Goal: Transaction & Acquisition: Download file/media

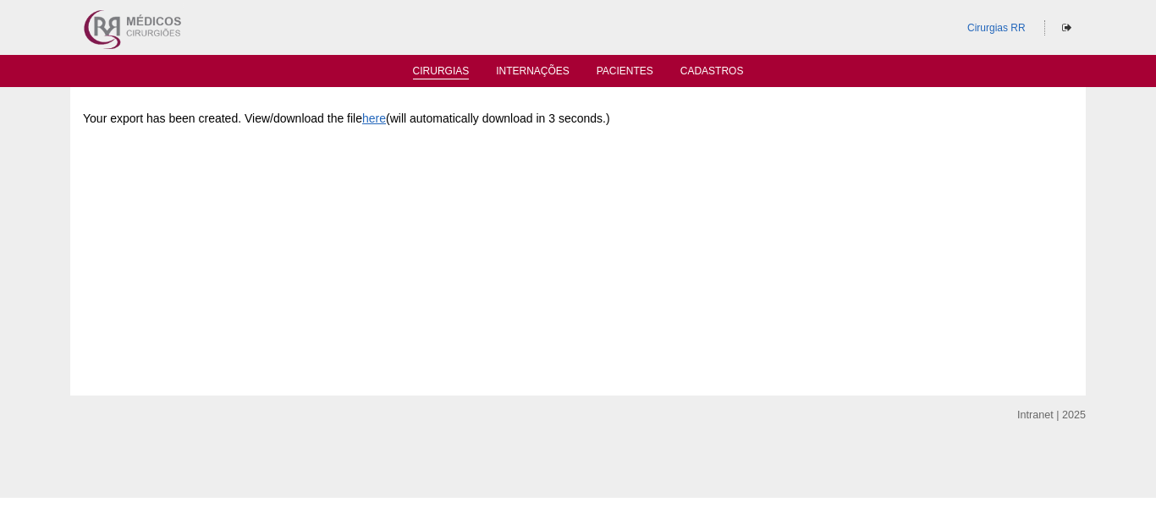
click at [442, 65] on link "Cirurgias" at bounding box center [441, 72] width 57 height 14
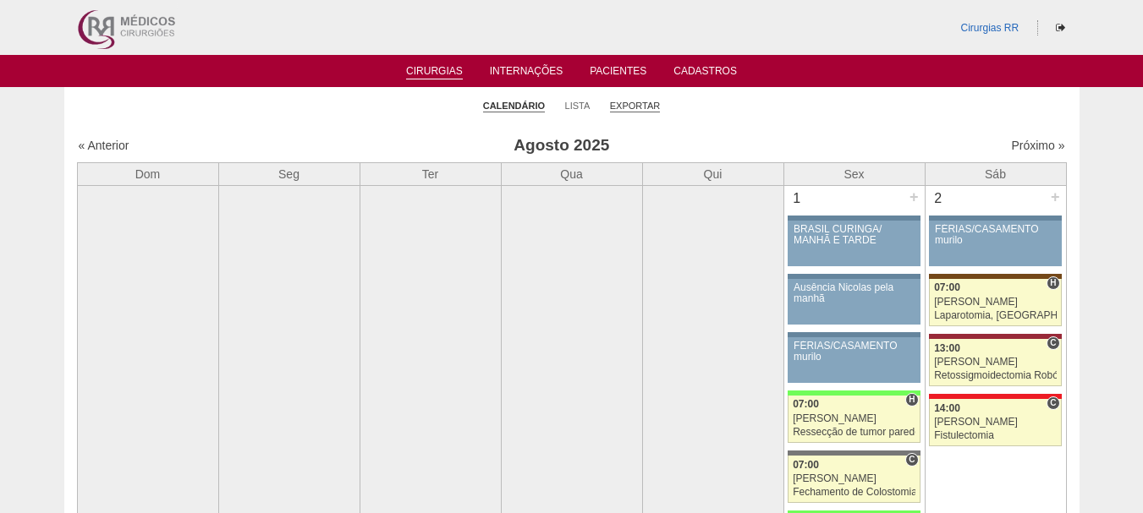
click at [634, 105] on link "Exportar" at bounding box center [635, 106] width 51 height 13
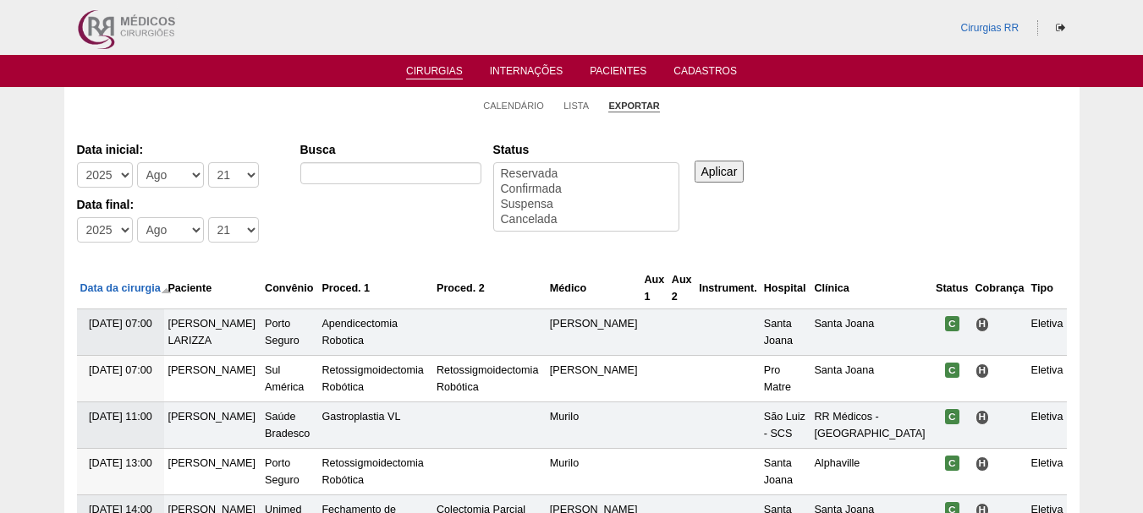
select select
click at [241, 174] on select "-Dia 1 2 3 4 5 6 7 8 9 10 11 12 13 14 15 16 17 18 19 20 21 22 23 24 25 26 27 28…" at bounding box center [233, 174] width 51 height 25
select select "23"
click at [208, 162] on select "-Dia 1 2 3 4 5 6 7 8 9 10 11 12 13 14 15 16 17 18 19 20 21 22 23 24 25 26 27 28…" at bounding box center [233, 174] width 51 height 25
click at [176, 178] on select "-Mês Jan Fev Mar Abr Mai Jun Jul Ago Set Out Nov Dez" at bounding box center [170, 174] width 67 height 25
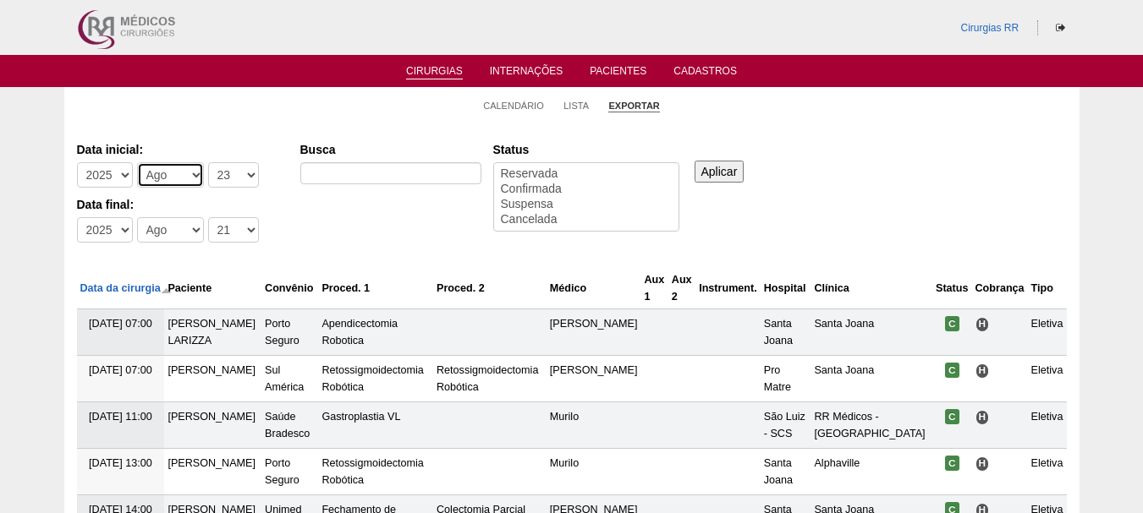
select select "7"
click at [137, 162] on select "-Mês Jan Fev Mar Abr Mai Jun Jul Ago Set Out Nov Dez" at bounding box center [170, 174] width 67 height 25
click at [241, 228] on select "-Dia 1 2 3 4 5 6 7 8 9 10 11 12 13 14 15 16 17 18 19 20 21 22 23 24 25 26 27 28…" at bounding box center [233, 229] width 51 height 25
select select "20"
click at [208, 217] on select "-Dia 1 2 3 4 5 6 7 8 9 10 11 12 13 14 15 16 17 18 19 20 21 22 23 24 25 26 27 28…" at bounding box center [233, 229] width 51 height 25
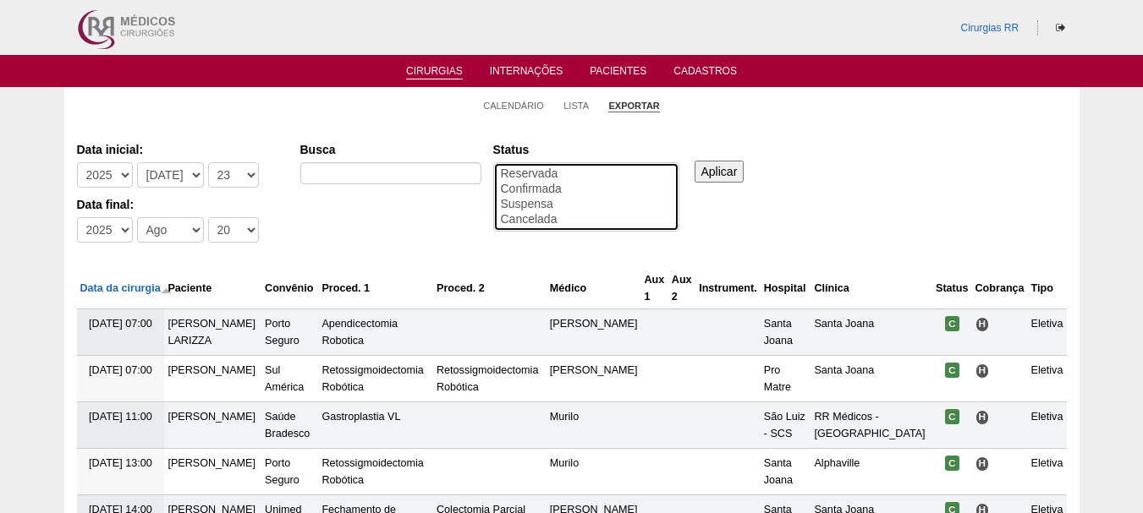
select select "conf"
click at [546, 189] on option "Confirmada" at bounding box center [586, 189] width 174 height 15
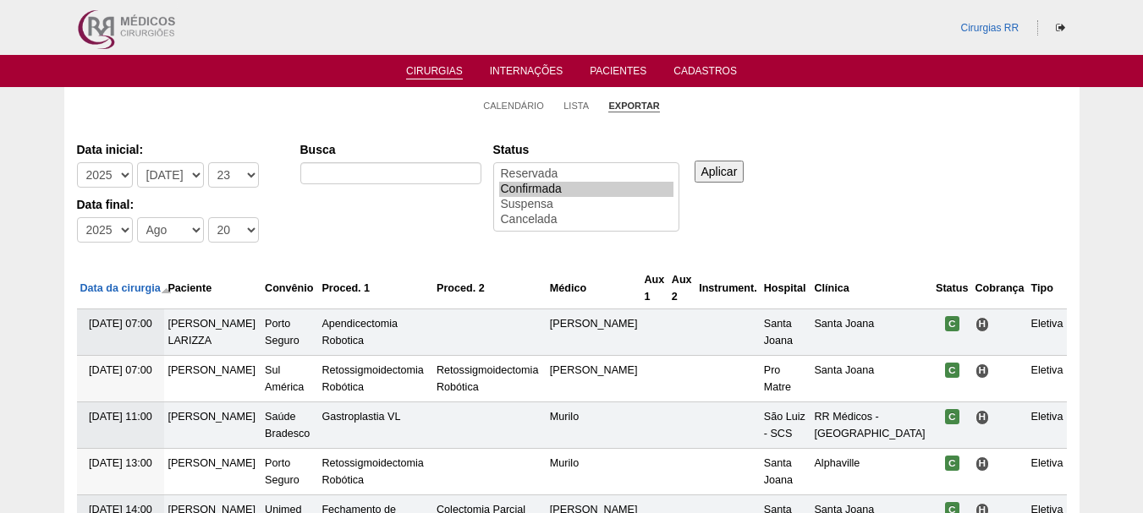
click at [734, 175] on input "Aplicar" at bounding box center [719, 172] width 50 height 22
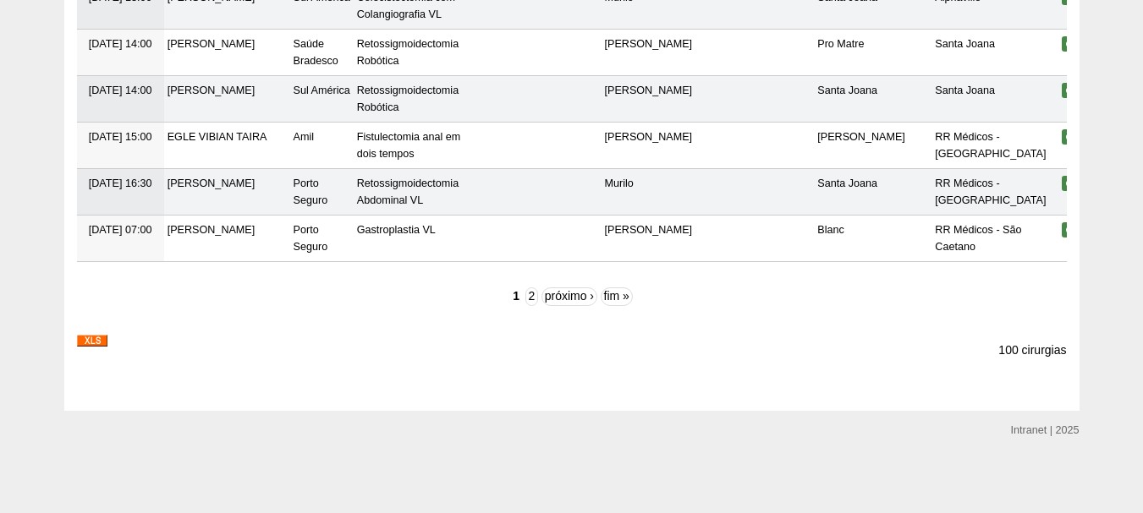
scroll to position [5427, 0]
click at [103, 341] on img at bounding box center [92, 341] width 30 height 12
